Goal: Task Accomplishment & Management: Use online tool/utility

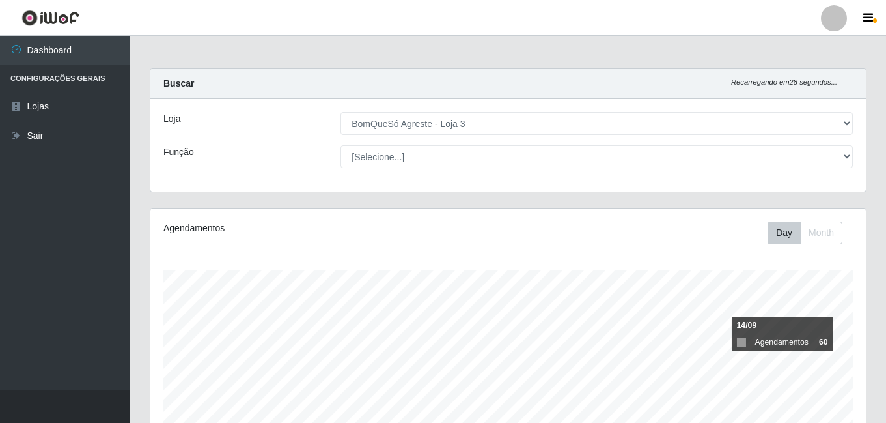
select select "215"
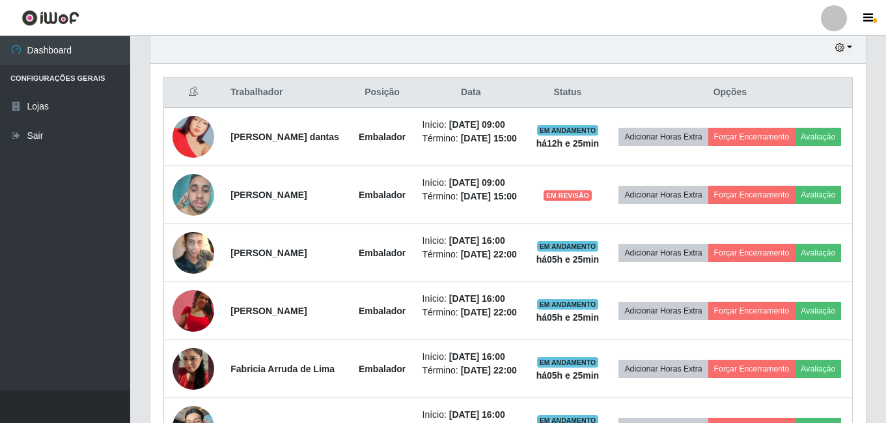
scroll to position [521, 0]
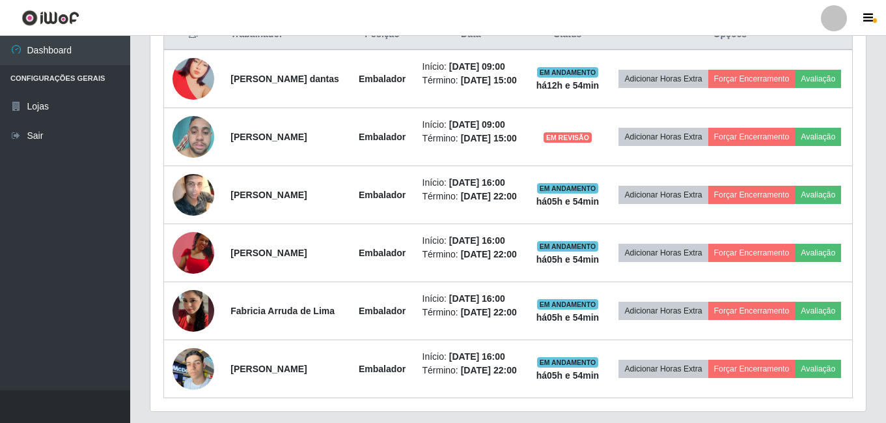
click at [865, 87] on div "Trabalhador Posição Data Status Opções Myllena Cíntia silva dantas Embalador In…" at bounding box center [508, 208] width 716 height 405
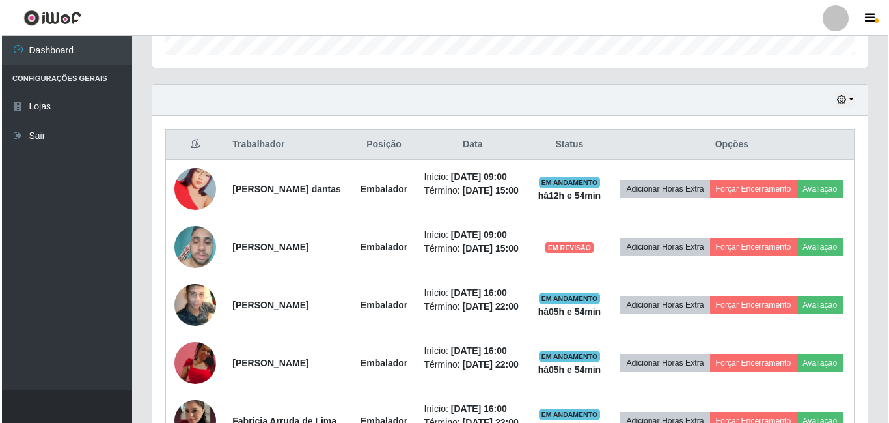
scroll to position [391, 0]
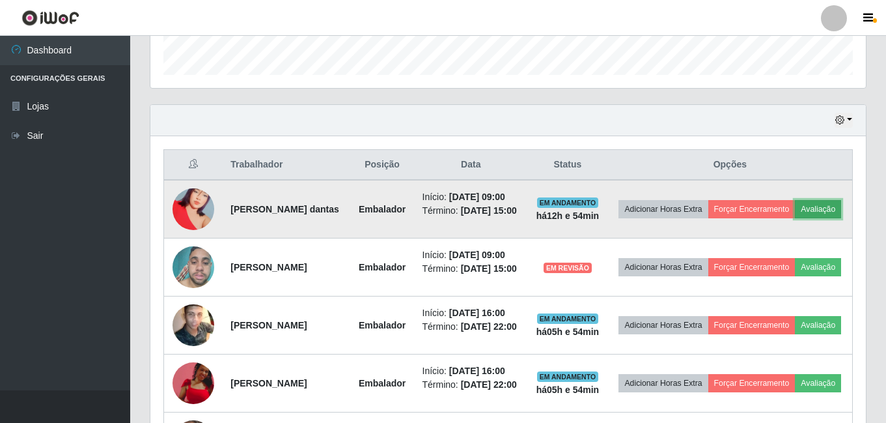
click at [795, 218] on button "Avaliação" at bounding box center [818, 209] width 46 height 18
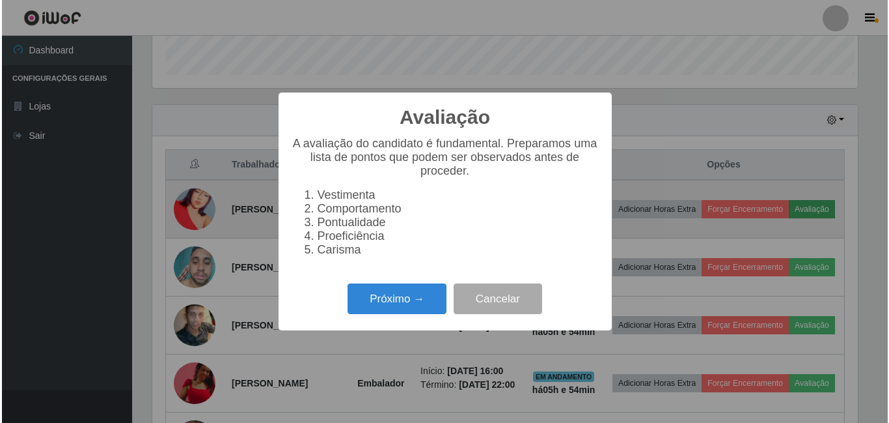
scroll to position [270, 709]
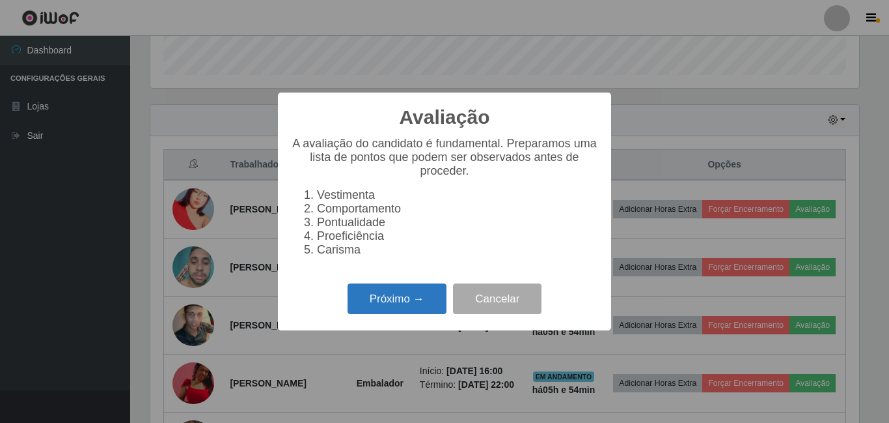
click at [399, 308] on button "Próximo →" at bounding box center [397, 298] width 99 height 31
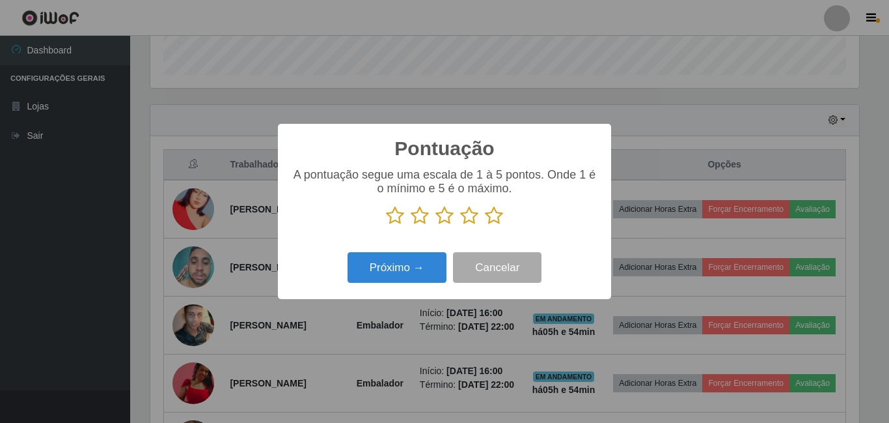
click at [492, 214] on icon at bounding box center [494, 216] width 18 height 20
click at [485, 225] on input "radio" at bounding box center [485, 225] width 0 height 0
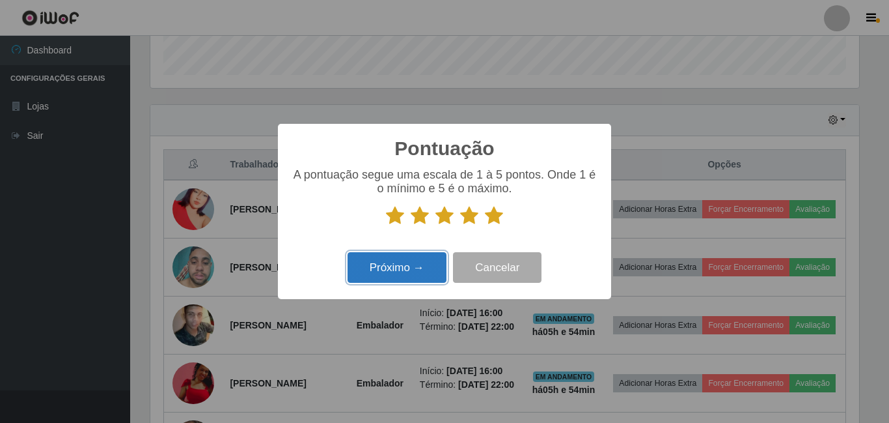
click at [410, 262] on button "Próximo →" at bounding box center [397, 267] width 99 height 31
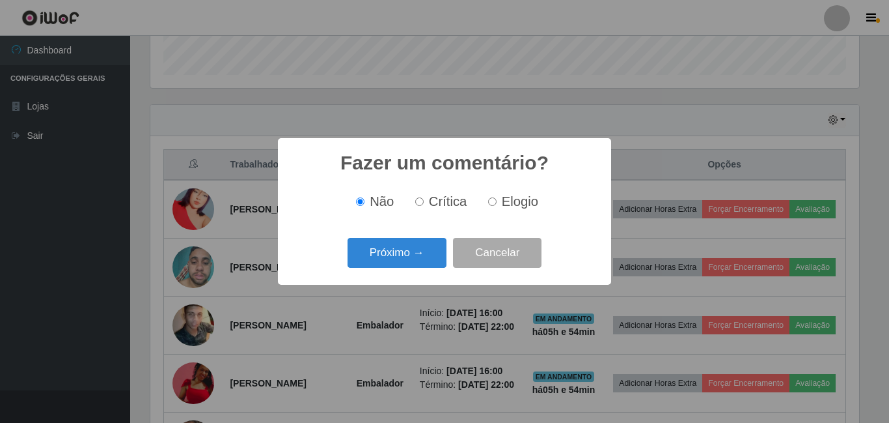
click at [499, 206] on label "Elogio" at bounding box center [510, 201] width 55 height 15
click at [497, 206] on input "Elogio" at bounding box center [492, 201] width 8 height 8
radio input "true"
click at [429, 242] on button "Próximo →" at bounding box center [397, 253] width 99 height 31
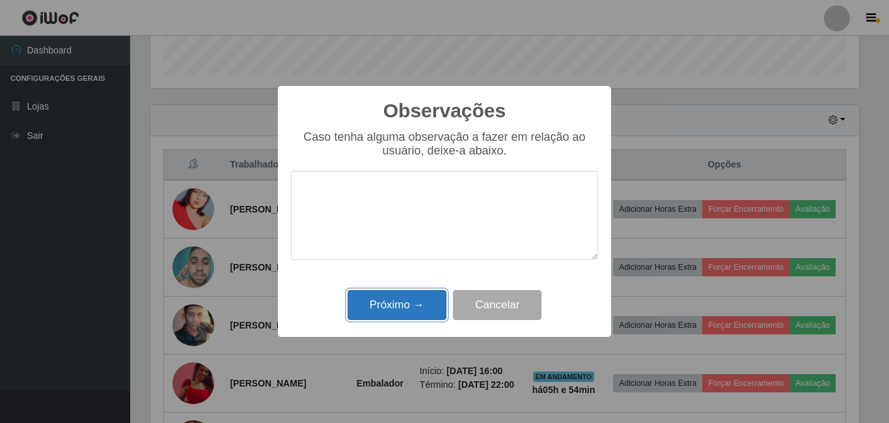
click at [423, 301] on button "Próximo →" at bounding box center [397, 305] width 99 height 31
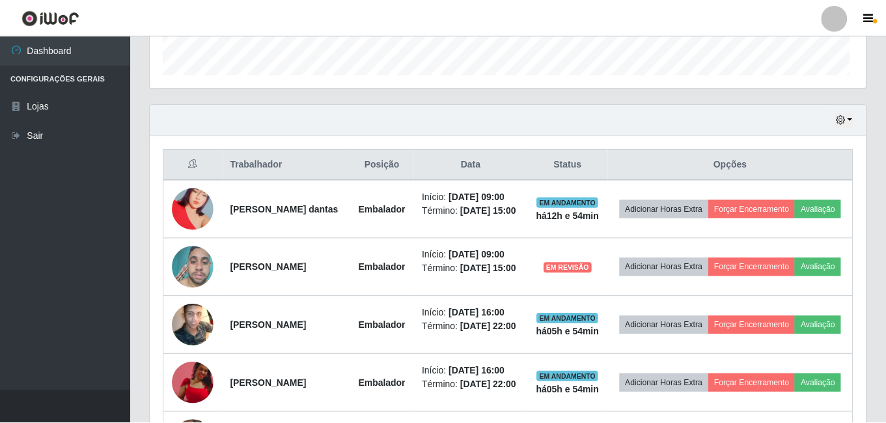
scroll to position [270, 716]
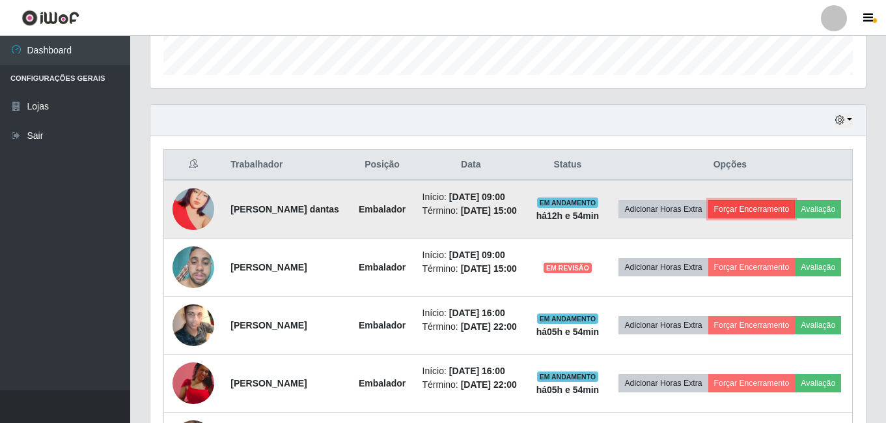
click at [796, 200] on button "Forçar Encerramento" at bounding box center [751, 209] width 87 height 18
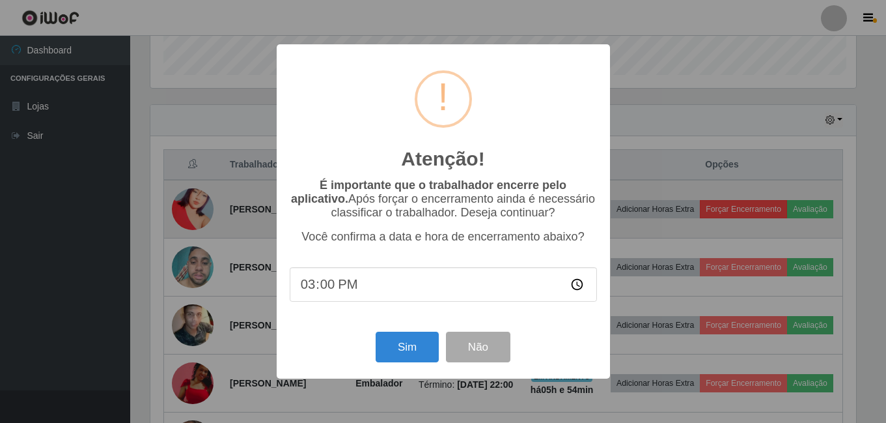
scroll to position [270, 709]
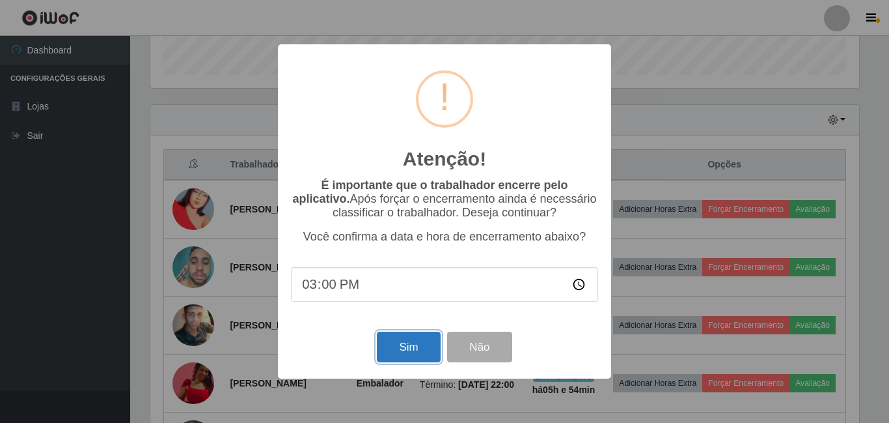
click at [391, 350] on button "Sim" at bounding box center [408, 346] width 63 height 31
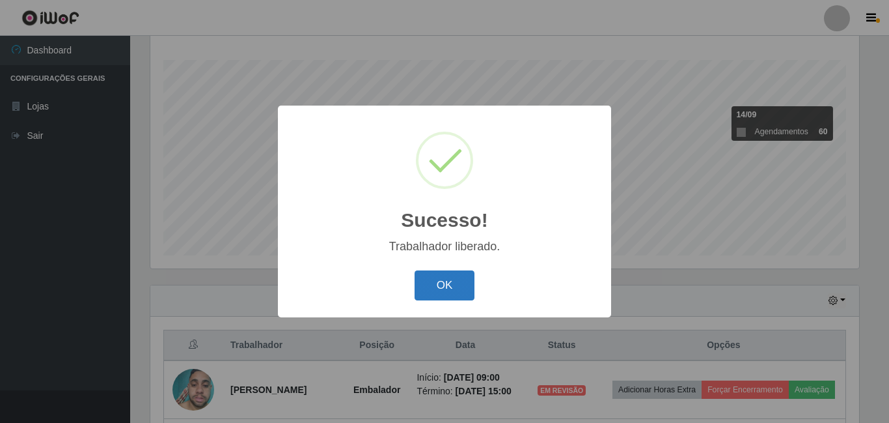
click at [438, 277] on button "OK" at bounding box center [445, 285] width 61 height 31
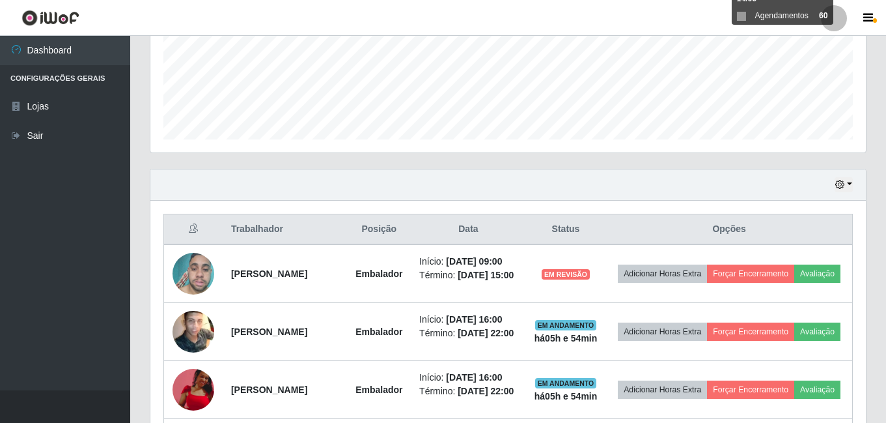
scroll to position [341, 0]
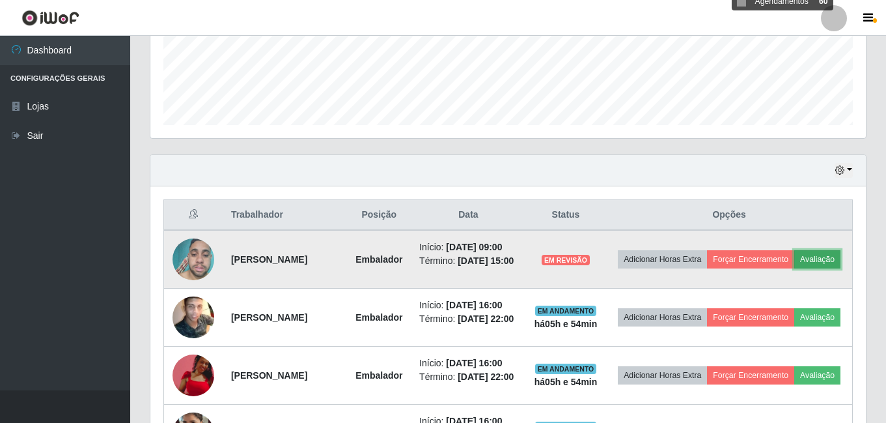
click at [794, 268] on button "Avaliação" at bounding box center [817, 259] width 46 height 18
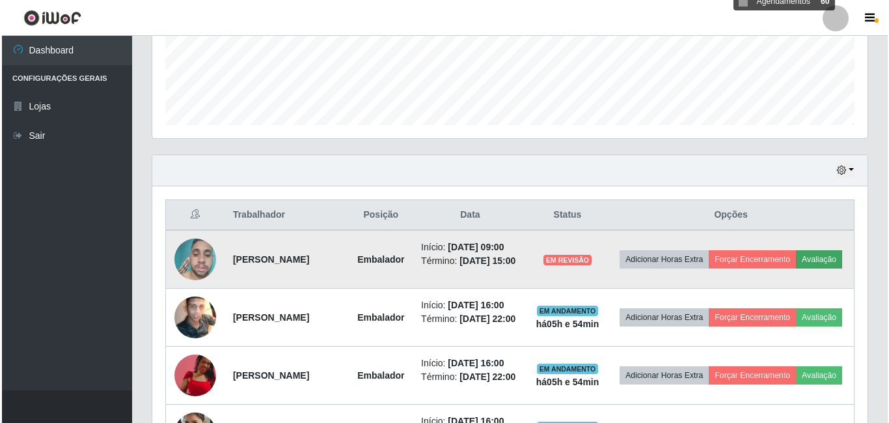
scroll to position [270, 709]
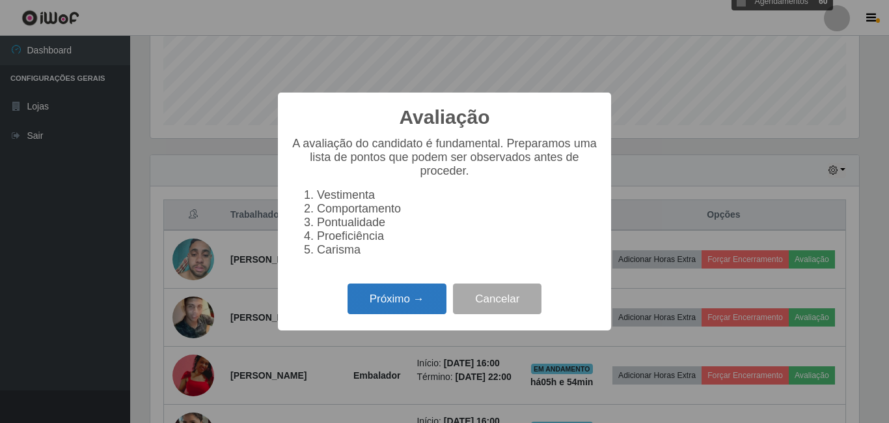
click at [409, 306] on button "Próximo →" at bounding box center [397, 298] width 99 height 31
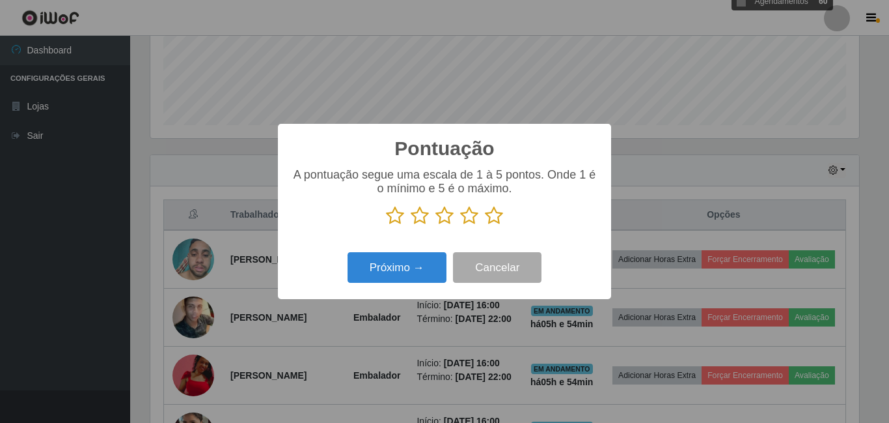
scroll to position [650811, 650372]
click at [497, 216] on icon at bounding box center [494, 216] width 18 height 20
click at [485, 225] on input "radio" at bounding box center [485, 225] width 0 height 0
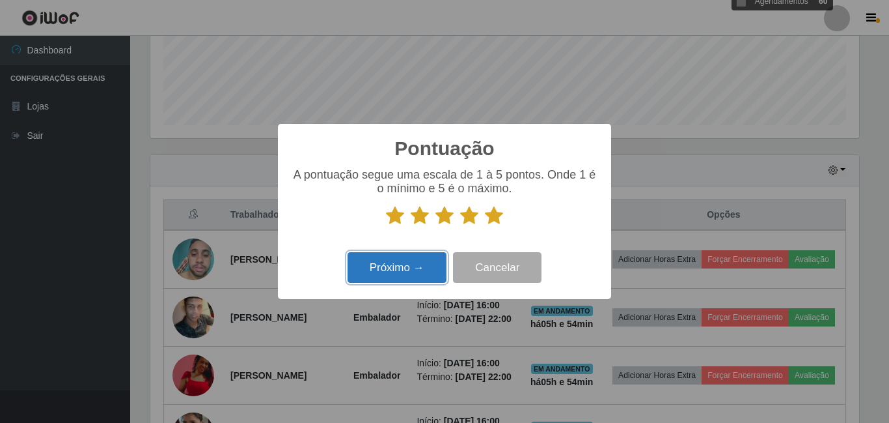
click at [425, 271] on button "Próximo →" at bounding box center [397, 267] width 99 height 31
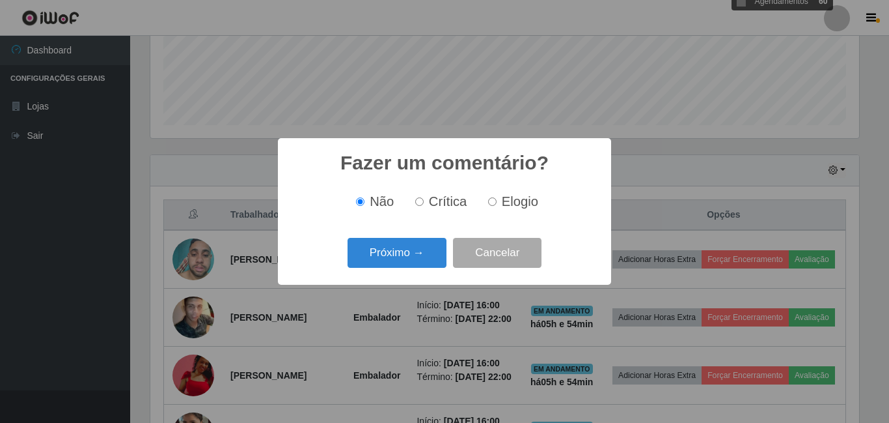
click at [506, 206] on span "Elogio" at bounding box center [520, 201] width 36 height 14
click at [497, 206] on input "Elogio" at bounding box center [492, 201] width 8 height 8
radio input "true"
click at [410, 258] on button "Próximo →" at bounding box center [397, 253] width 99 height 31
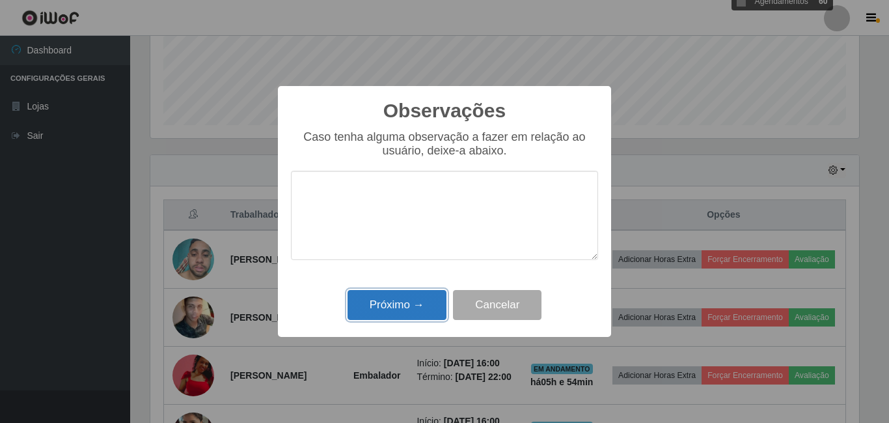
click at [413, 307] on button "Próximo →" at bounding box center [397, 305] width 99 height 31
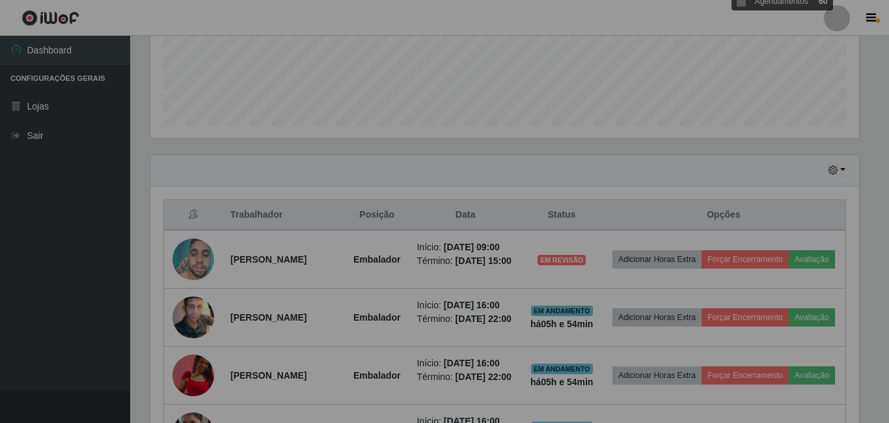
scroll to position [270, 716]
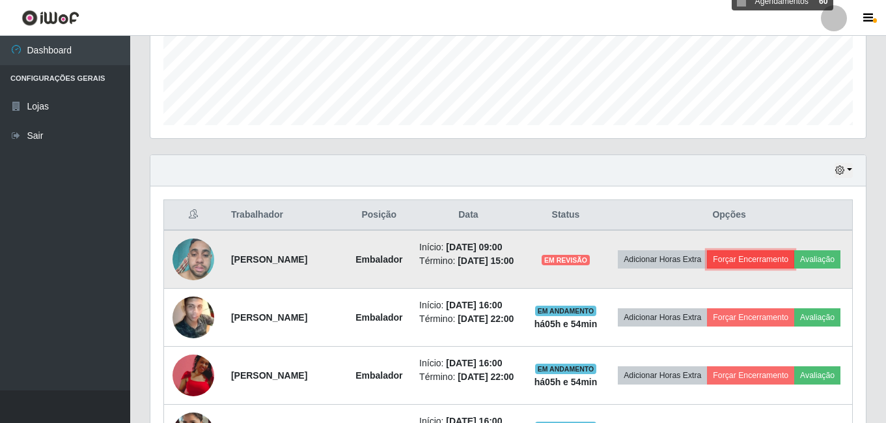
click at [789, 255] on button "Forçar Encerramento" at bounding box center [750, 259] width 87 height 18
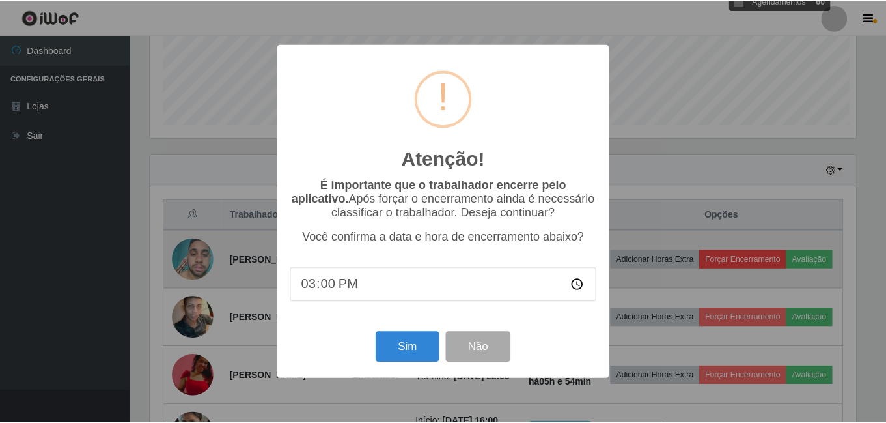
scroll to position [270, 709]
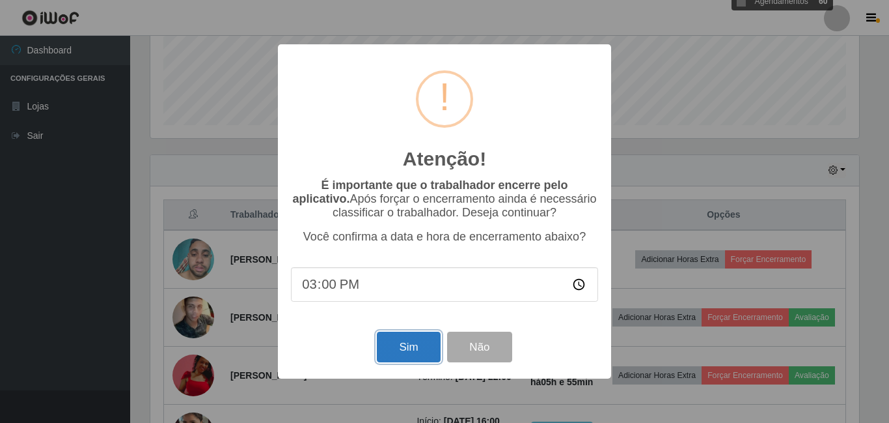
click at [400, 346] on button "Sim" at bounding box center [408, 346] width 63 height 31
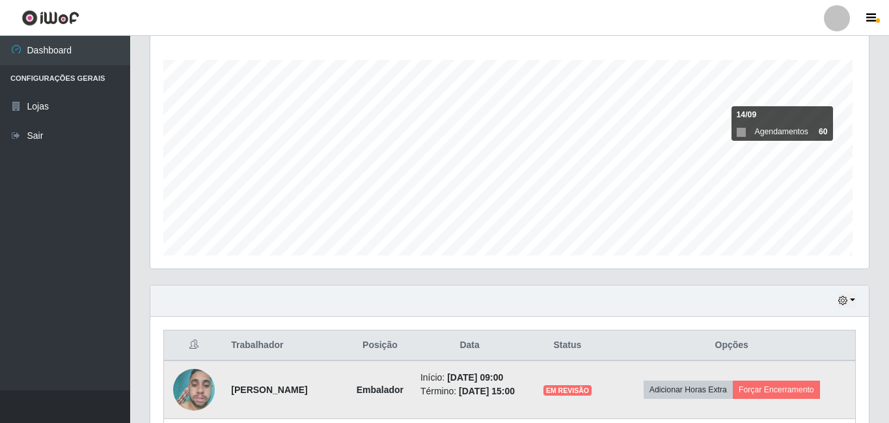
scroll to position [0, 0]
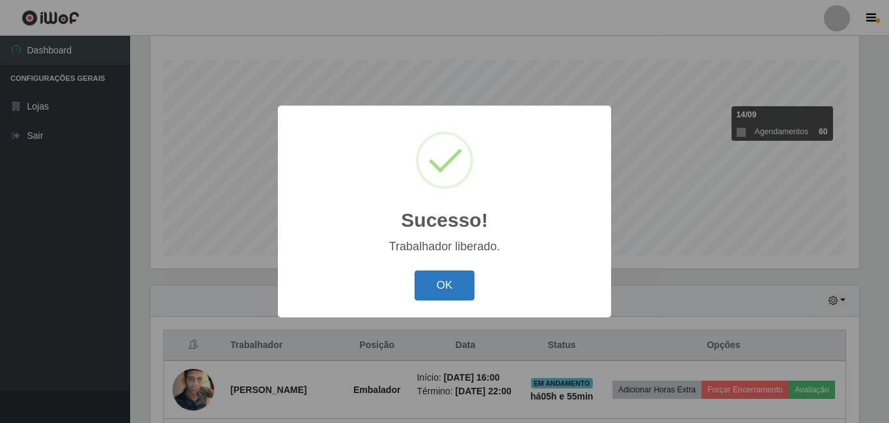
click at [456, 290] on button "OK" at bounding box center [445, 285] width 61 height 31
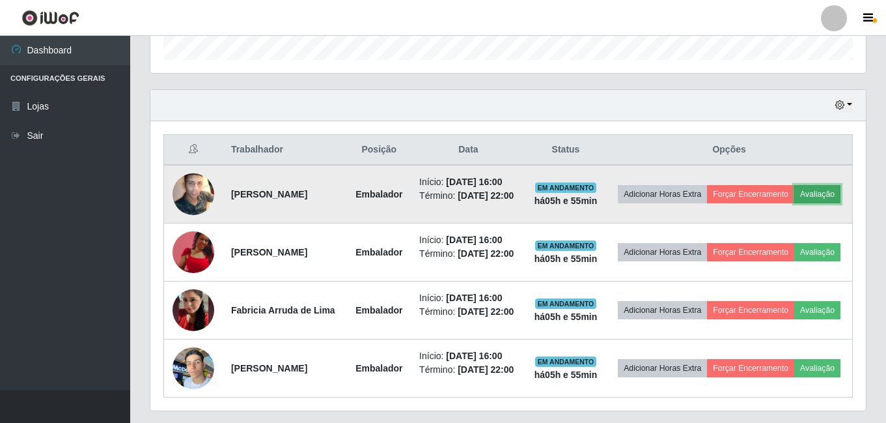
click at [794, 203] on button "Avaliação" at bounding box center [817, 194] width 46 height 18
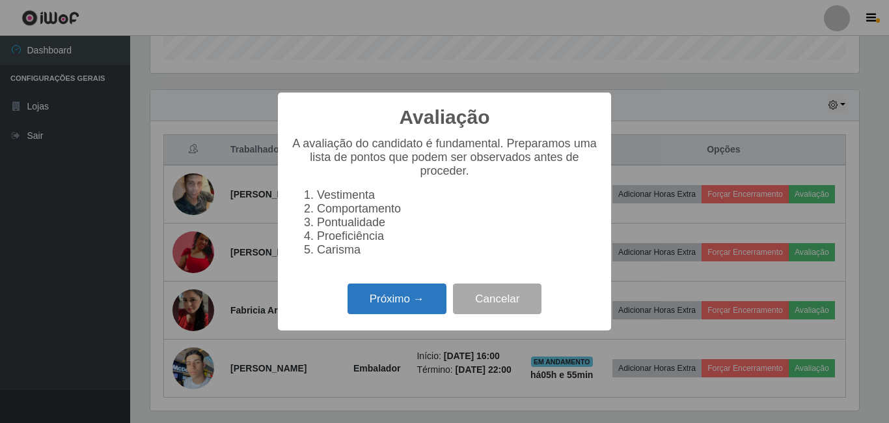
click at [378, 296] on button "Próximo →" at bounding box center [397, 298] width 99 height 31
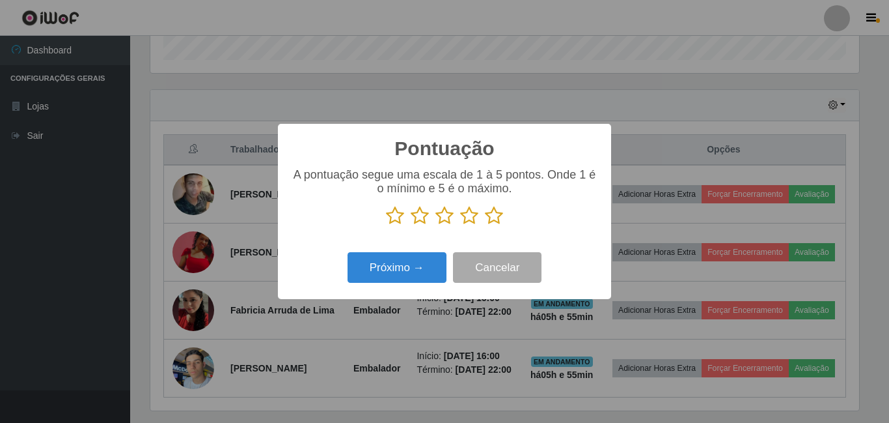
click at [492, 219] on icon at bounding box center [494, 216] width 18 height 20
click at [485, 225] on input "radio" at bounding box center [485, 225] width 0 height 0
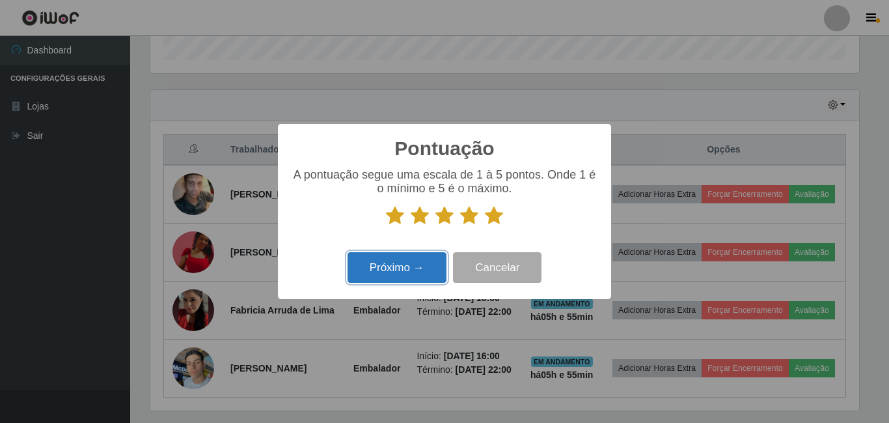
click at [405, 268] on button "Próximo →" at bounding box center [397, 267] width 99 height 31
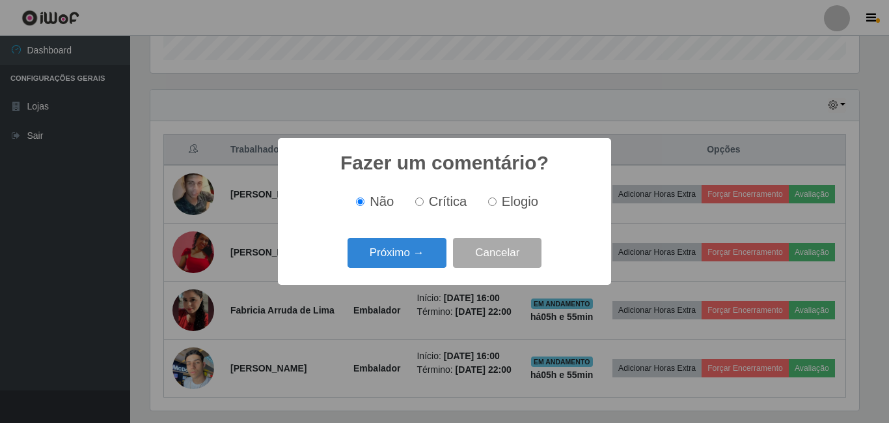
click at [512, 204] on span "Elogio" at bounding box center [520, 201] width 36 height 14
click at [497, 204] on input "Elogio" at bounding box center [492, 201] width 8 height 8
radio input "true"
click at [400, 253] on button "Próximo →" at bounding box center [397, 253] width 99 height 31
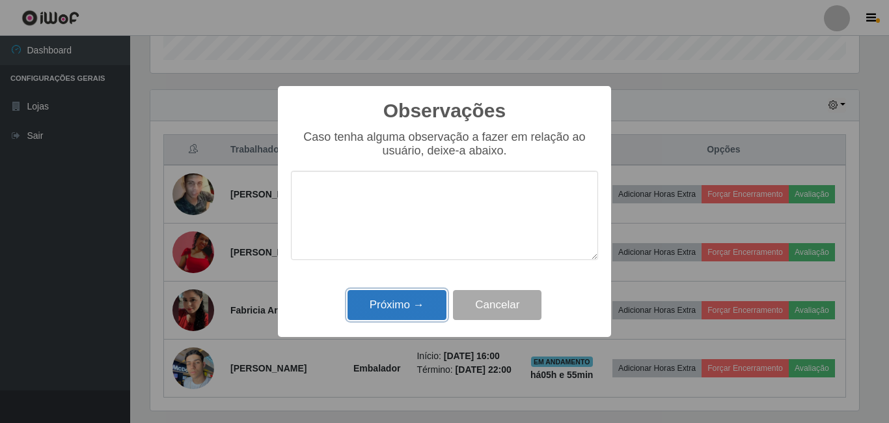
click at [419, 308] on button "Próximo →" at bounding box center [397, 305] width 99 height 31
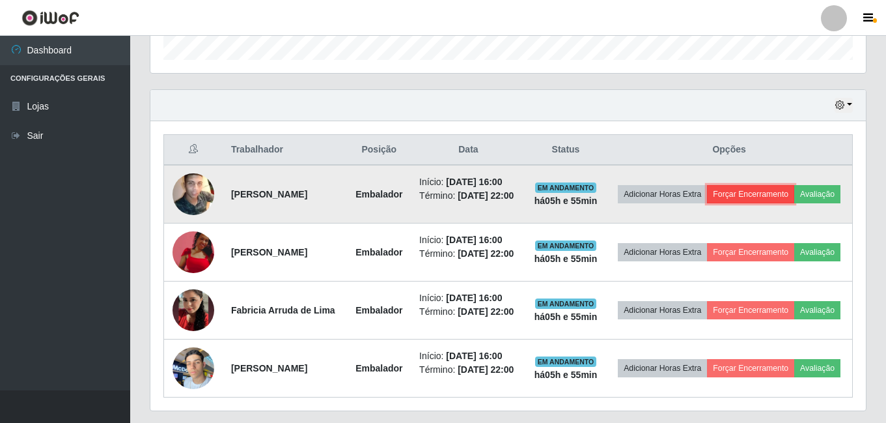
click at [777, 188] on button "Forçar Encerramento" at bounding box center [750, 194] width 87 height 18
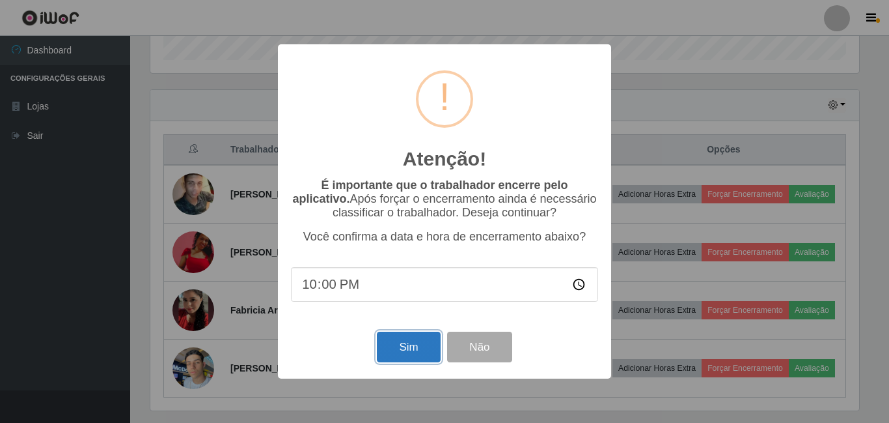
click at [426, 348] on button "Sim" at bounding box center [408, 346] width 63 height 31
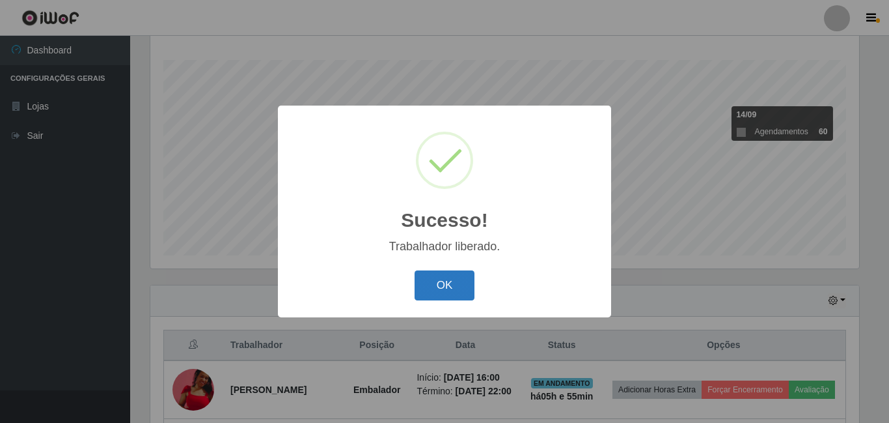
click at [472, 288] on button "OK" at bounding box center [445, 285] width 61 height 31
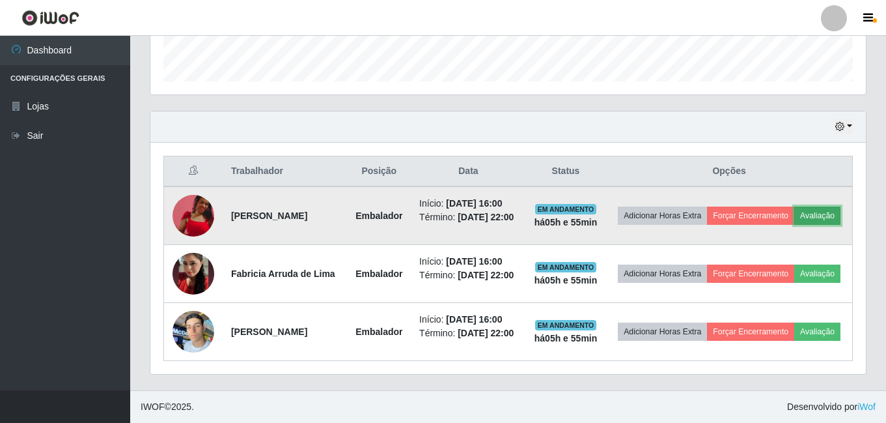
click at [794, 206] on button "Avaliação" at bounding box center [817, 215] width 46 height 18
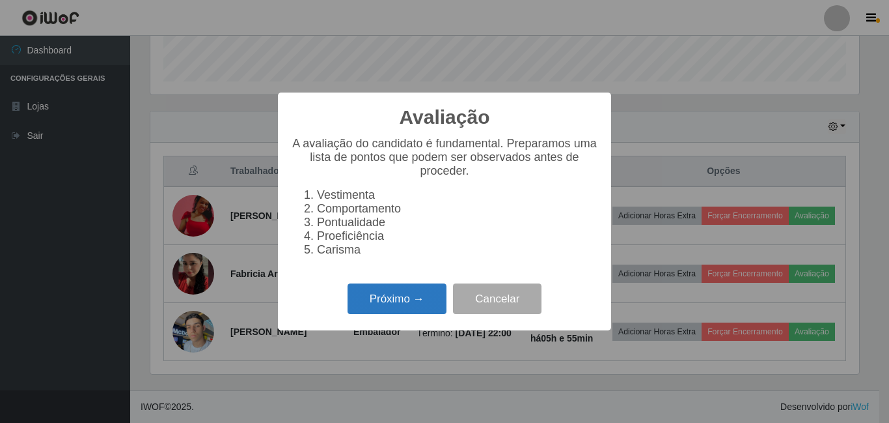
click at [426, 296] on button "Próximo →" at bounding box center [397, 298] width 99 height 31
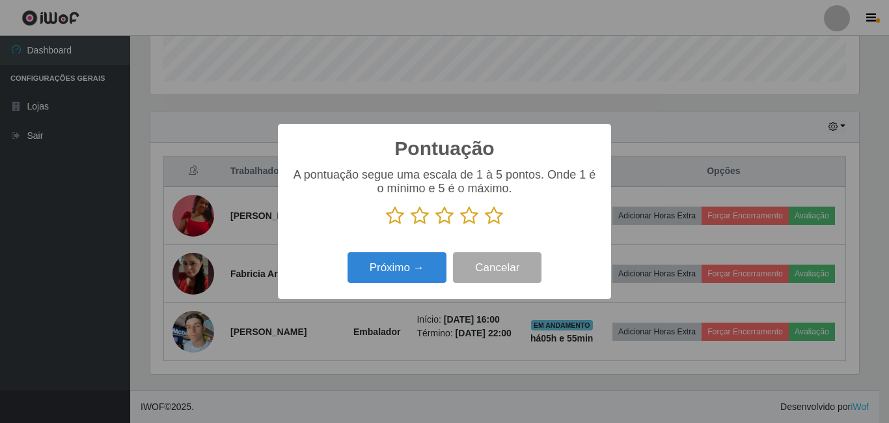
click at [496, 214] on icon at bounding box center [494, 216] width 18 height 20
click at [485, 225] on input "radio" at bounding box center [485, 225] width 0 height 0
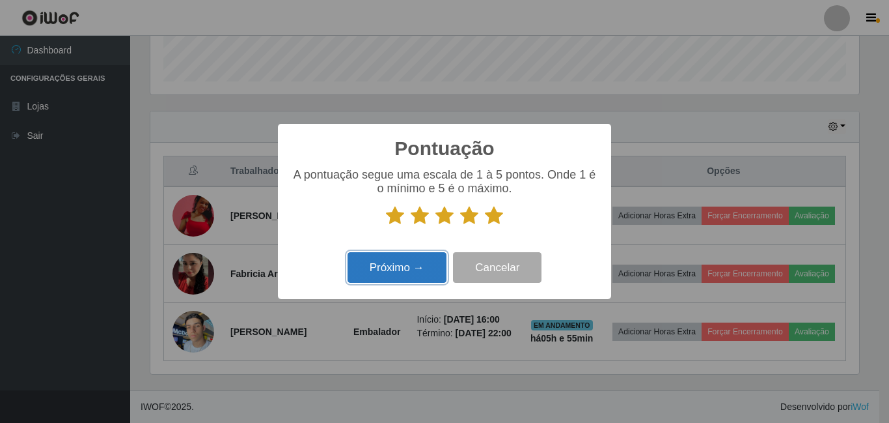
click at [421, 268] on button "Próximo →" at bounding box center [397, 267] width 99 height 31
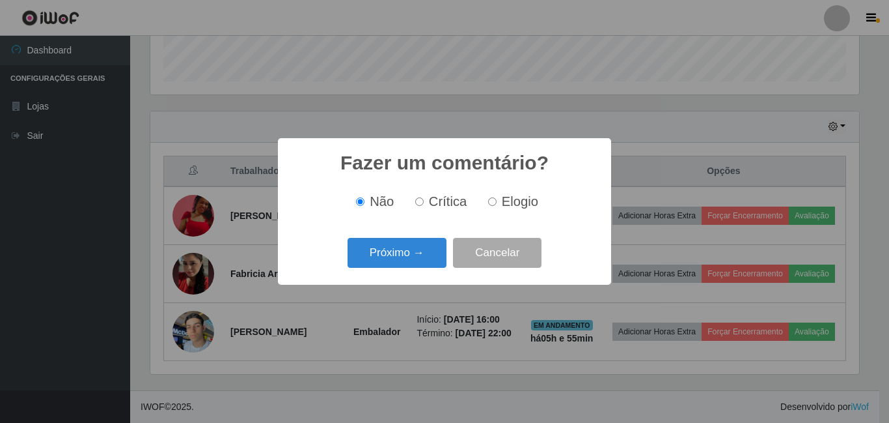
click at [514, 202] on span "Elogio" at bounding box center [520, 201] width 36 height 14
click at [497, 202] on input "Elogio" at bounding box center [492, 201] width 8 height 8
radio input "true"
click at [418, 262] on button "Próximo →" at bounding box center [397, 253] width 99 height 31
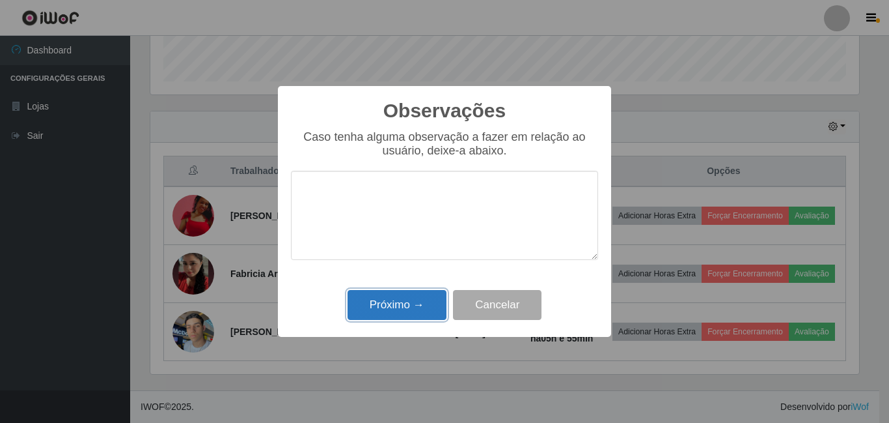
click at [402, 302] on button "Próximo →" at bounding box center [397, 305] width 99 height 31
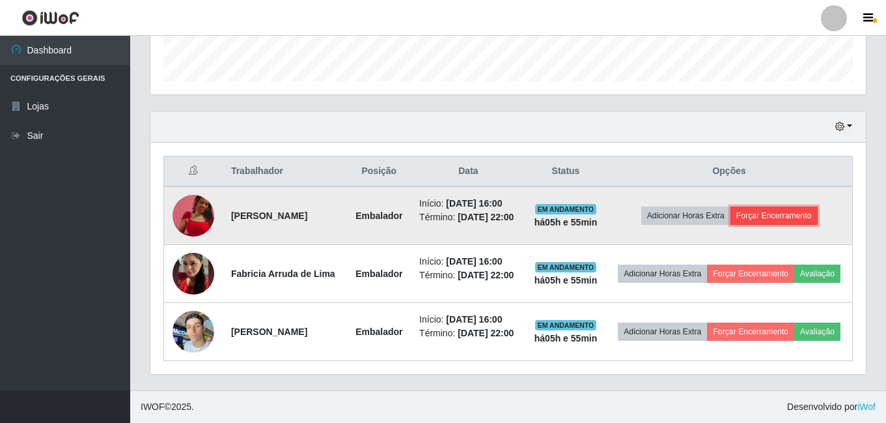
click at [811, 206] on button "Forçar Encerramento" at bounding box center [774, 215] width 87 height 18
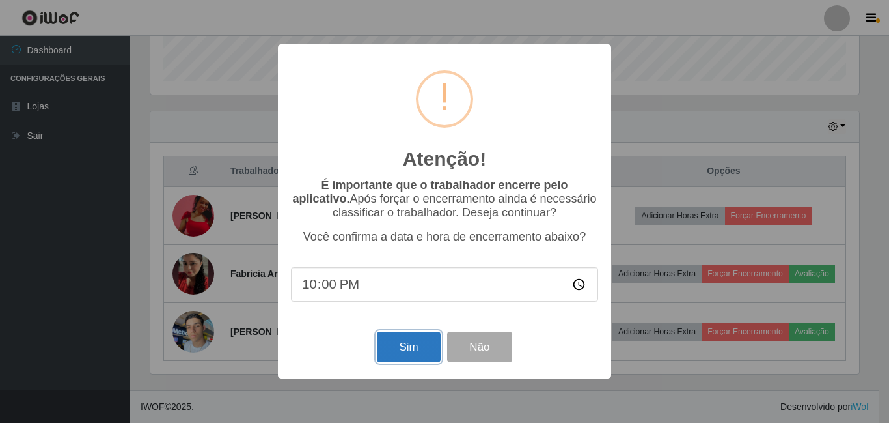
click at [400, 342] on button "Sim" at bounding box center [408, 346] width 63 height 31
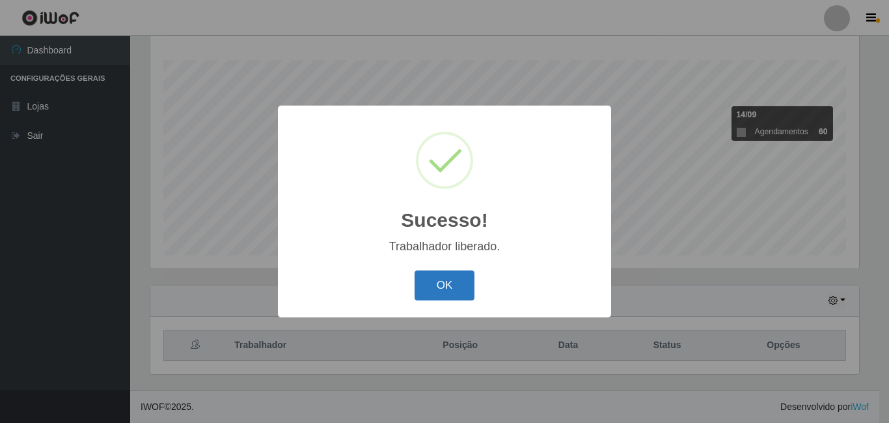
click at [438, 271] on button "OK" at bounding box center [445, 285] width 61 height 31
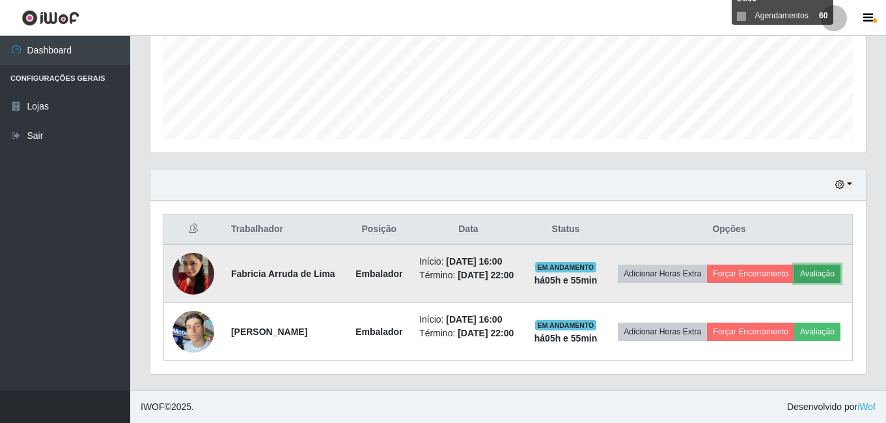
click at [794, 264] on button "Avaliação" at bounding box center [817, 273] width 46 height 18
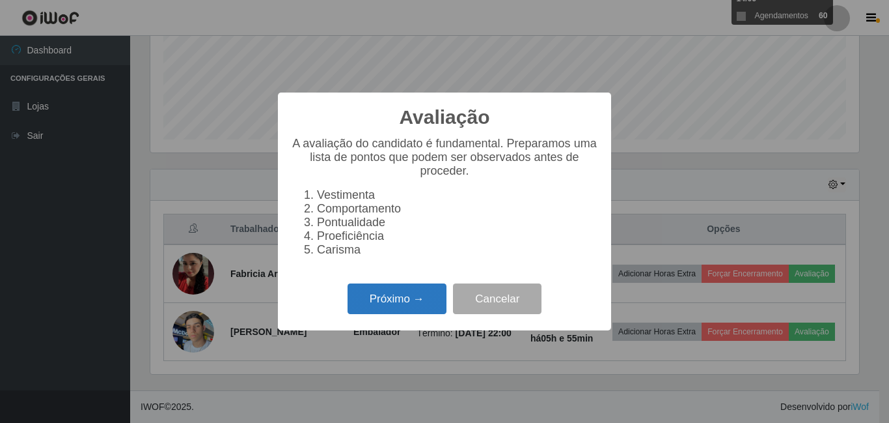
click at [423, 296] on button "Próximo →" at bounding box center [397, 298] width 99 height 31
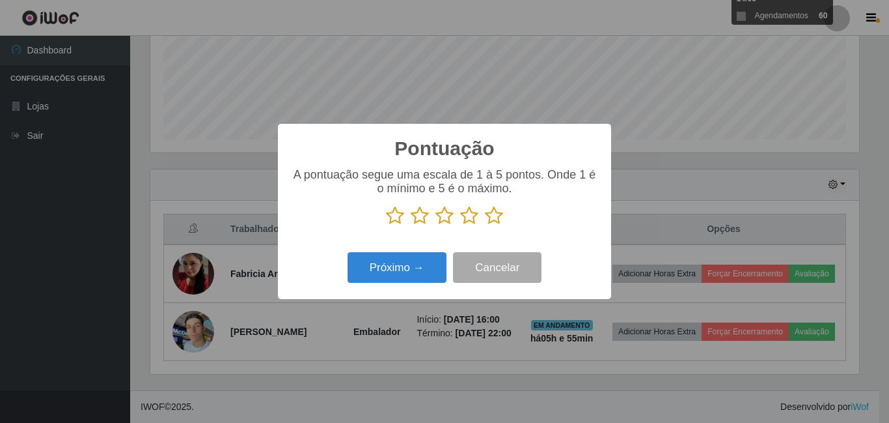
drag, startPoint x: 492, startPoint y: 207, endPoint x: 488, endPoint y: 217, distance: 10.3
click at [491, 209] on icon at bounding box center [494, 216] width 18 height 20
click at [485, 225] on input "radio" at bounding box center [485, 225] width 0 height 0
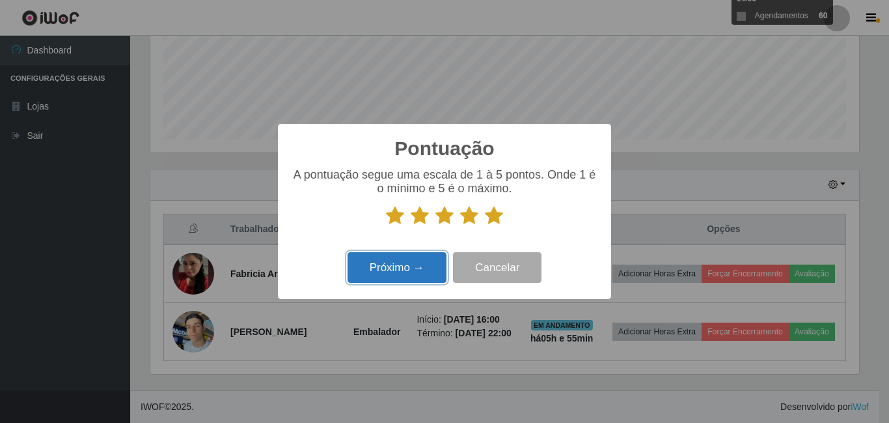
click at [411, 270] on button "Próximo →" at bounding box center [397, 267] width 99 height 31
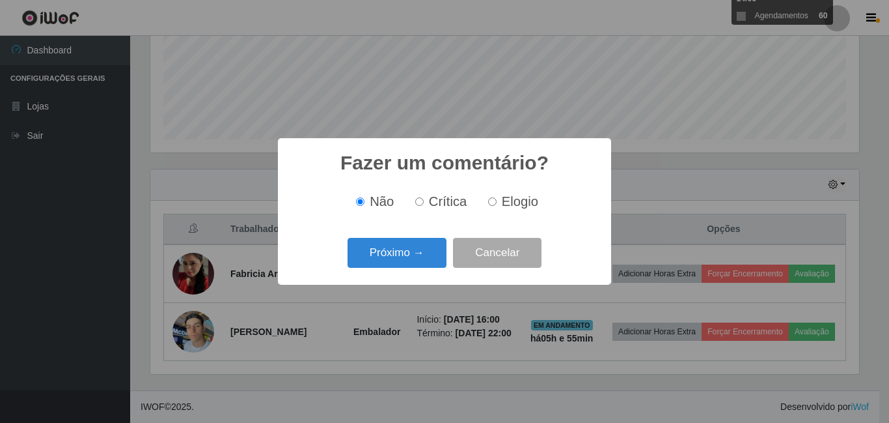
click at [517, 202] on span "Elogio" at bounding box center [520, 201] width 36 height 14
click at [497, 202] on input "Elogio" at bounding box center [492, 201] width 8 height 8
radio input "true"
click at [433, 251] on button "Próximo →" at bounding box center [397, 253] width 99 height 31
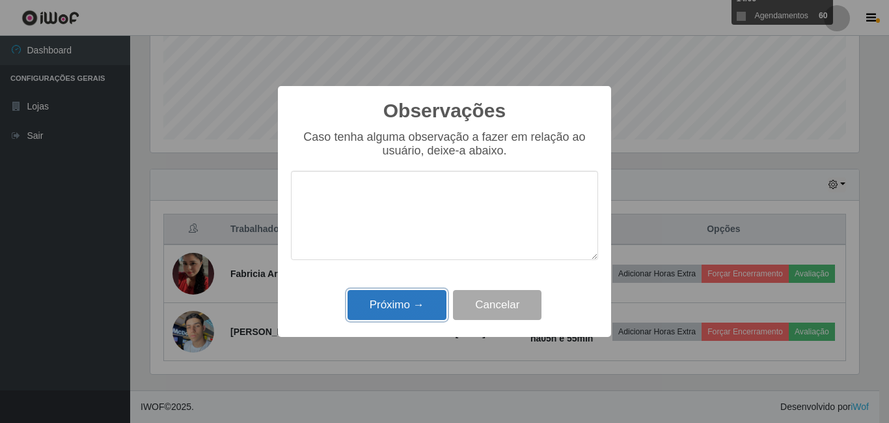
click at [425, 298] on button "Próximo →" at bounding box center [397, 305] width 99 height 31
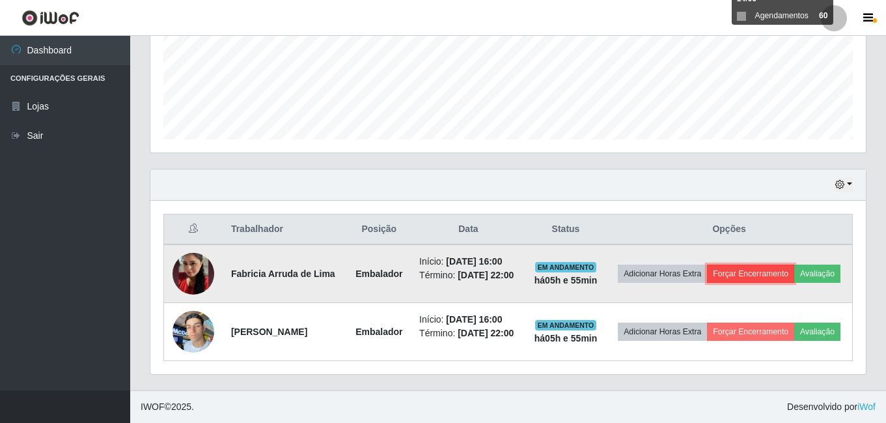
click at [760, 264] on button "Forçar Encerramento" at bounding box center [750, 273] width 87 height 18
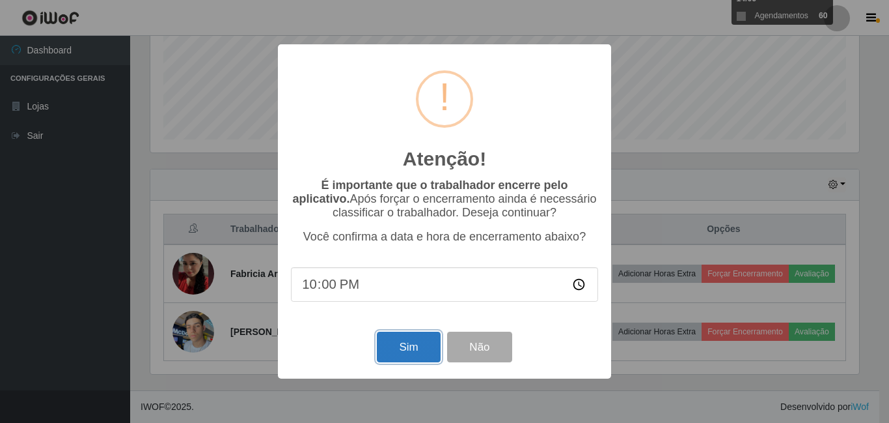
click at [421, 351] on button "Sim" at bounding box center [408, 346] width 63 height 31
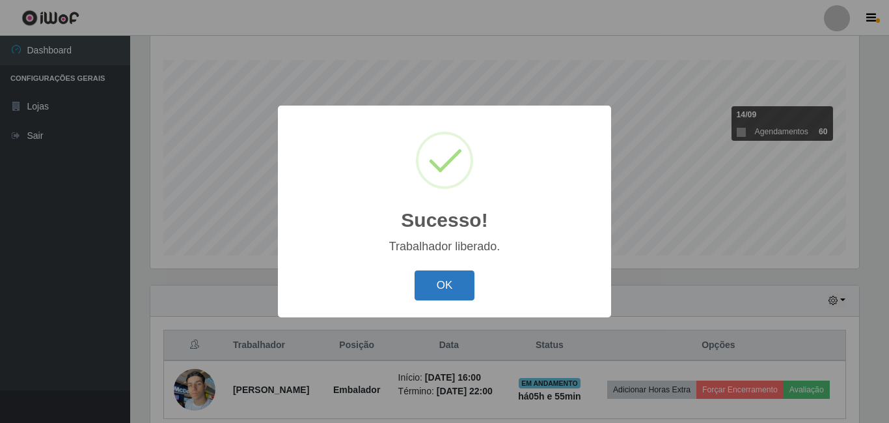
click at [449, 284] on button "OK" at bounding box center [445, 285] width 61 height 31
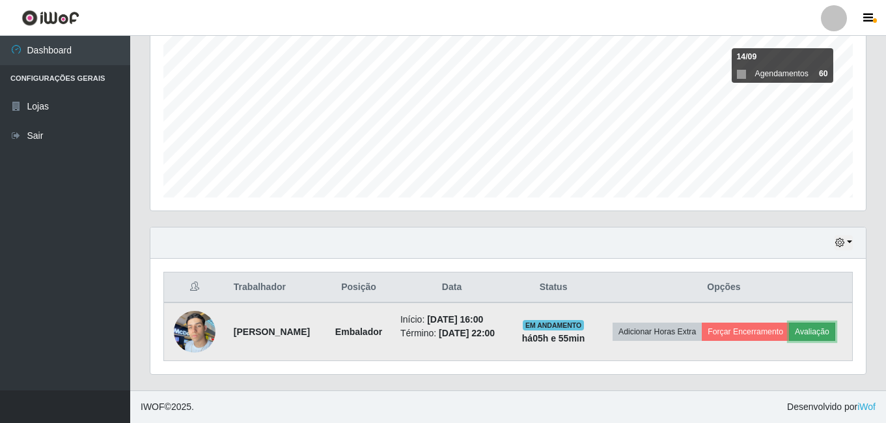
click at [789, 334] on button "Avaliação" at bounding box center [812, 331] width 46 height 18
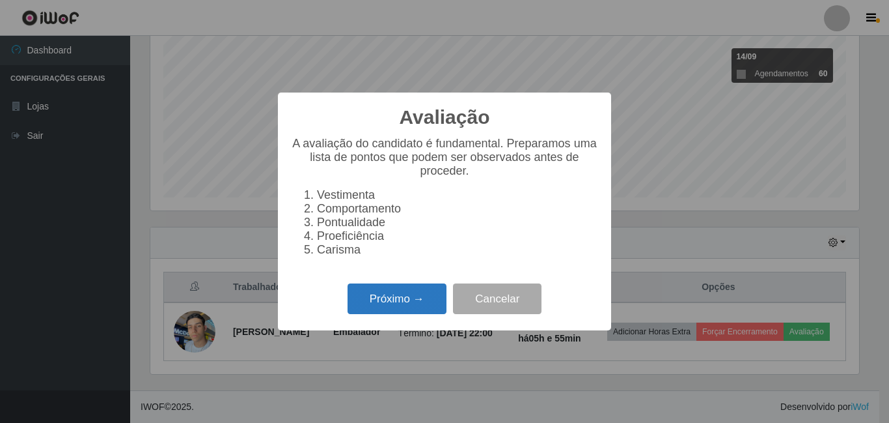
click at [413, 314] on button "Próximo →" at bounding box center [397, 298] width 99 height 31
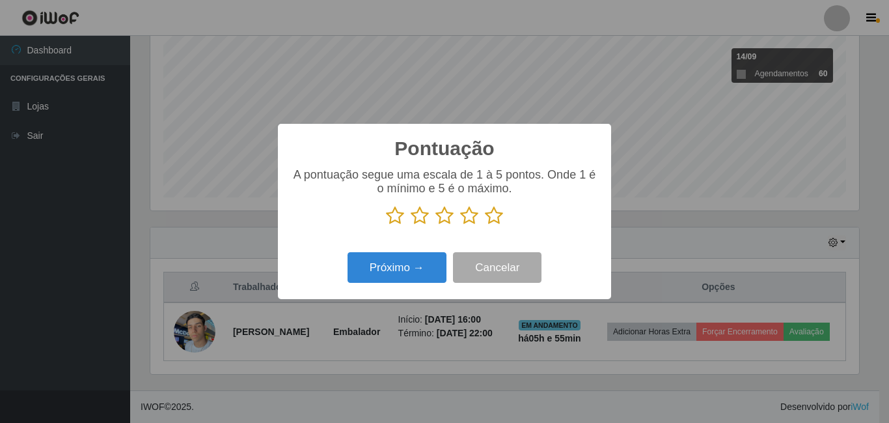
click at [491, 219] on icon at bounding box center [494, 216] width 18 height 20
click at [485, 225] on input "radio" at bounding box center [485, 225] width 0 height 0
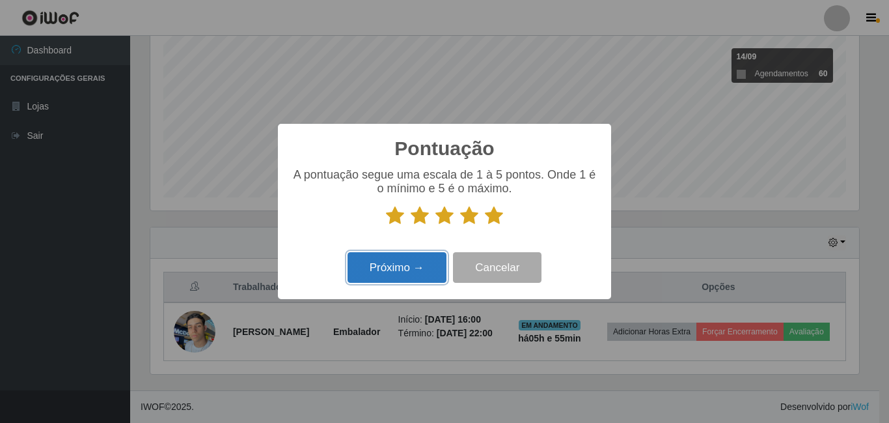
click at [407, 258] on button "Próximo →" at bounding box center [397, 267] width 99 height 31
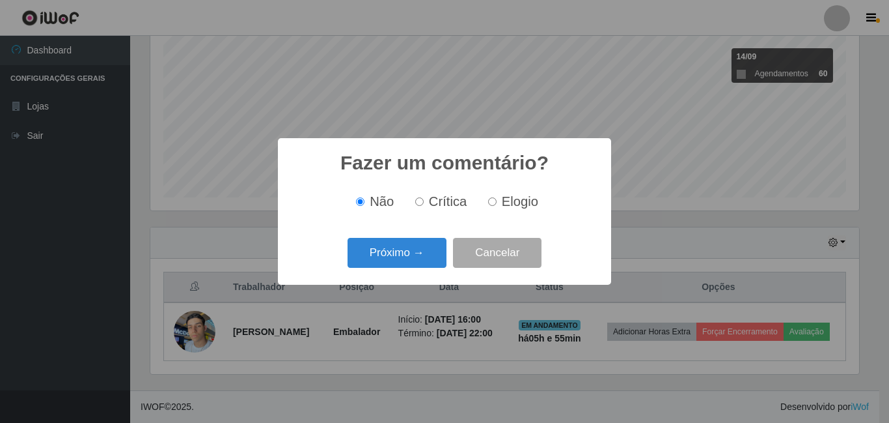
click at [508, 199] on span "Elogio" at bounding box center [520, 201] width 36 height 14
click at [497, 199] on input "Elogio" at bounding box center [492, 201] width 8 height 8
radio input "true"
click at [425, 253] on button "Próximo →" at bounding box center [397, 253] width 99 height 31
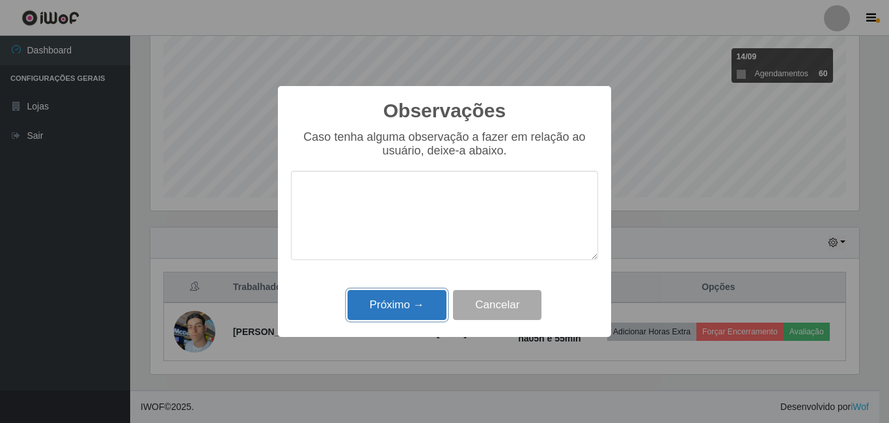
click at [408, 306] on button "Próximo →" at bounding box center [397, 305] width 99 height 31
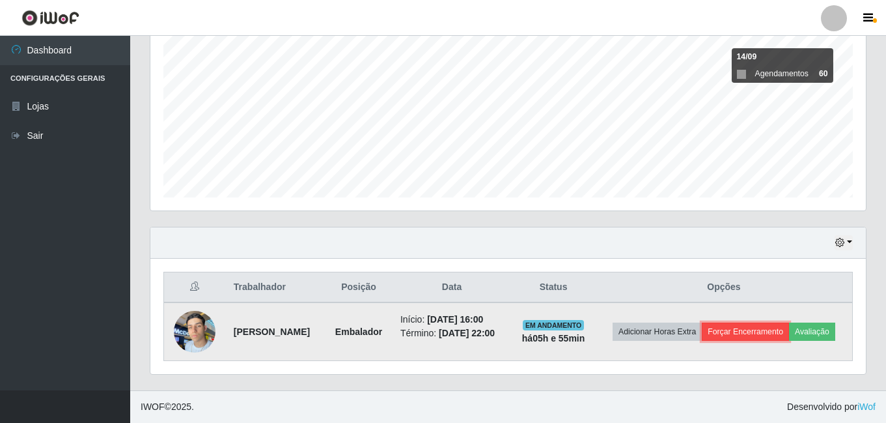
click at [789, 322] on button "Forçar Encerramento" at bounding box center [745, 331] width 87 height 18
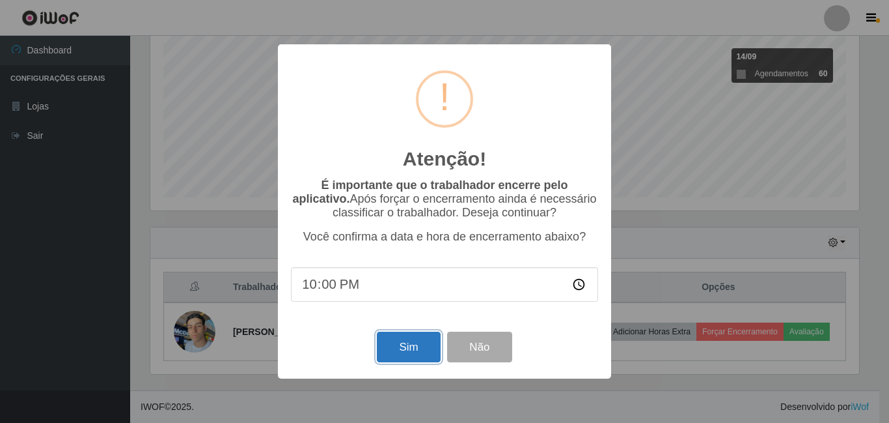
click at [432, 350] on button "Sim" at bounding box center [408, 346] width 63 height 31
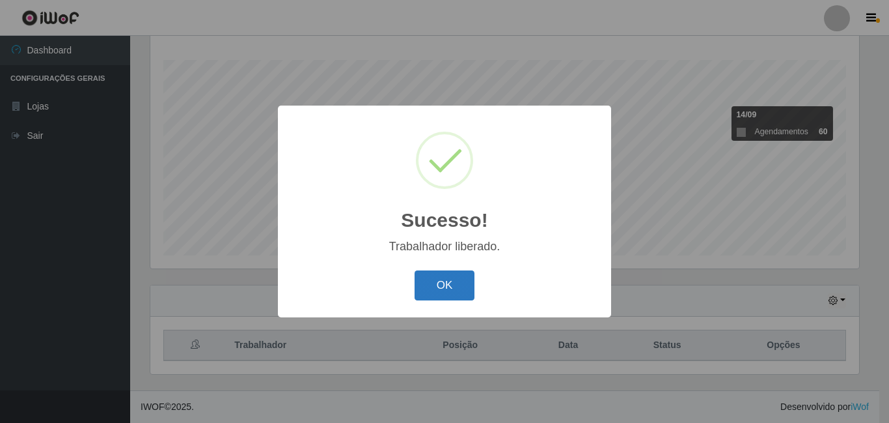
click at [458, 287] on button "OK" at bounding box center [445, 285] width 61 height 31
